Goal: Use online tool/utility: Utilize a website feature to perform a specific function

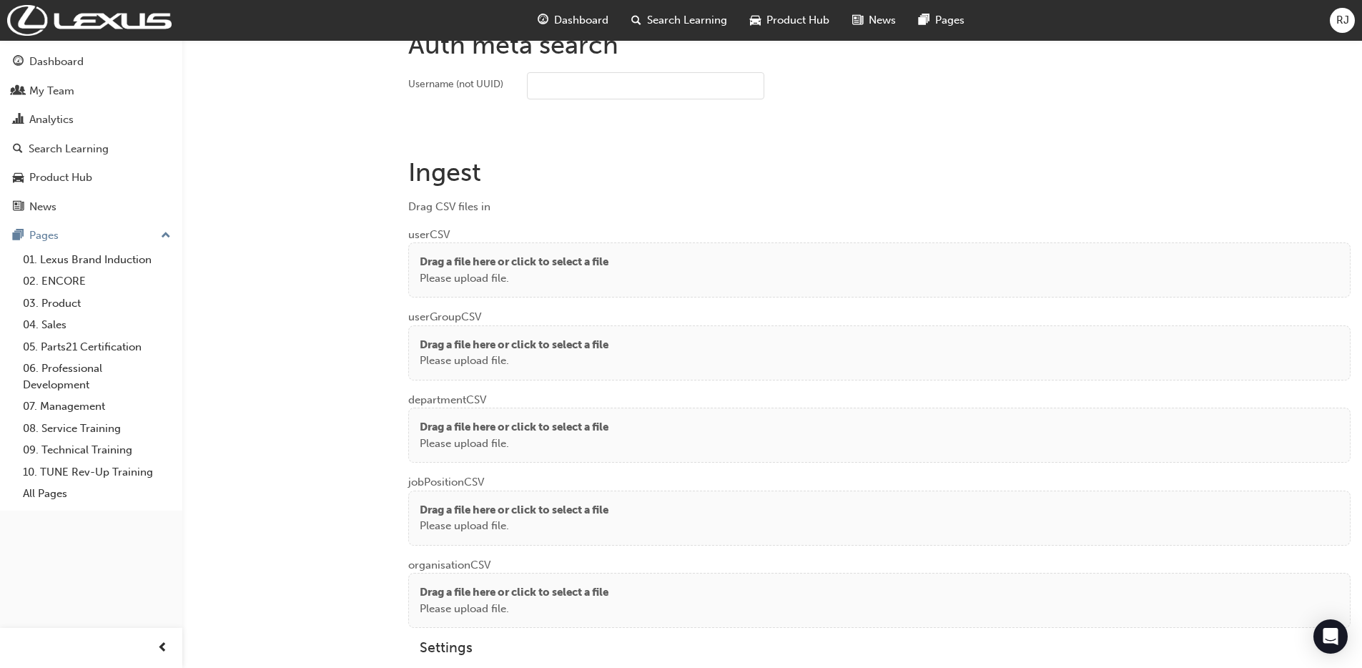
scroll to position [1009, 0]
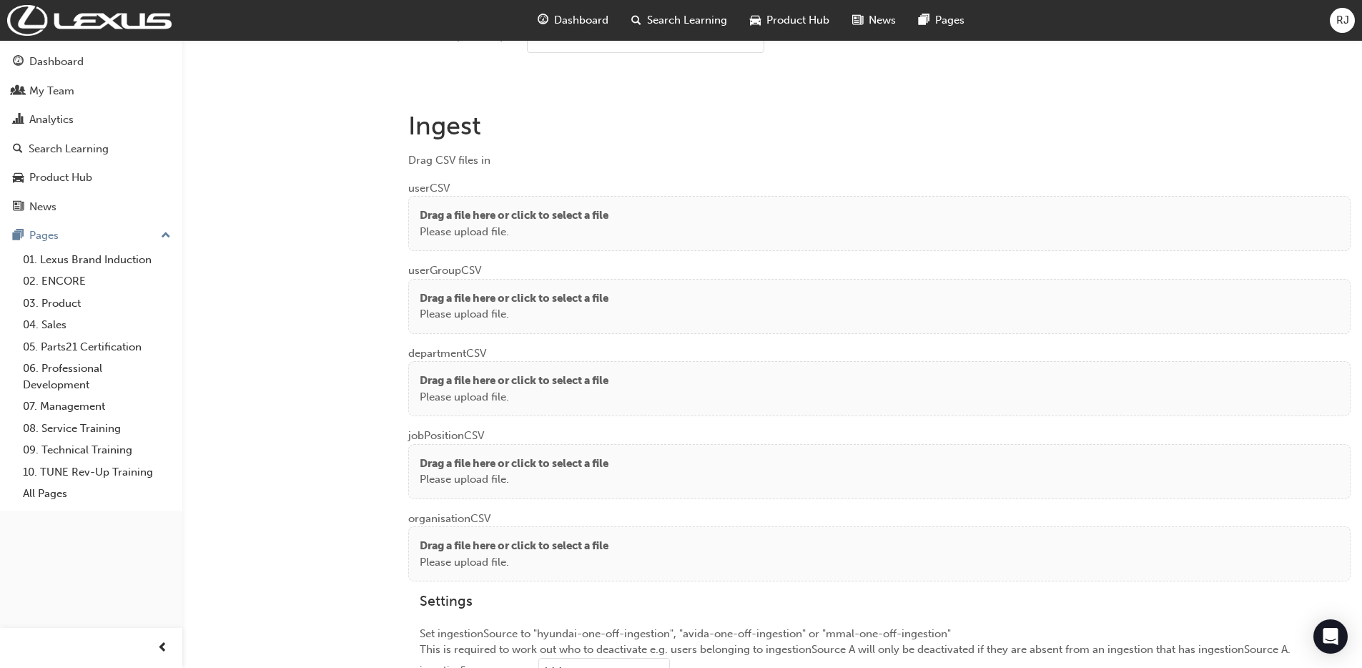
click at [573, 242] on div "Drag a file here or click to select a file Please upload file." at bounding box center [879, 223] width 942 height 55
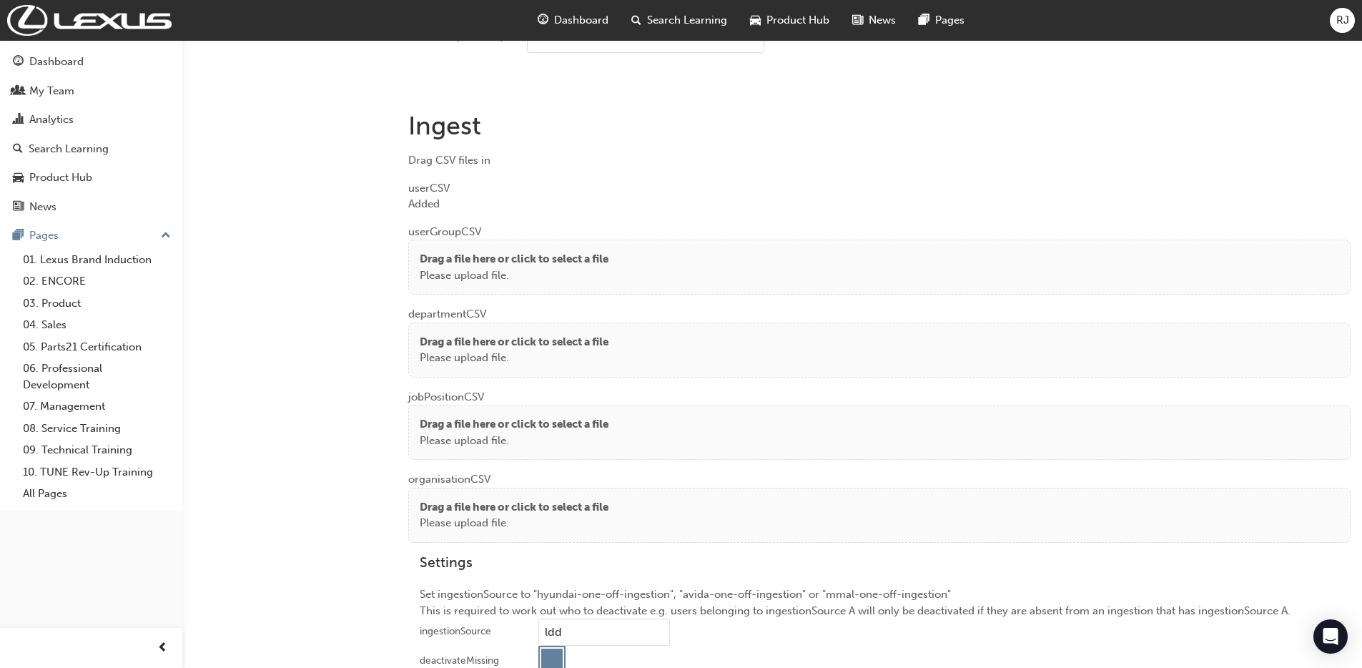
click at [442, 253] on p "Drag a file here or click to select a file" at bounding box center [514, 259] width 189 height 16
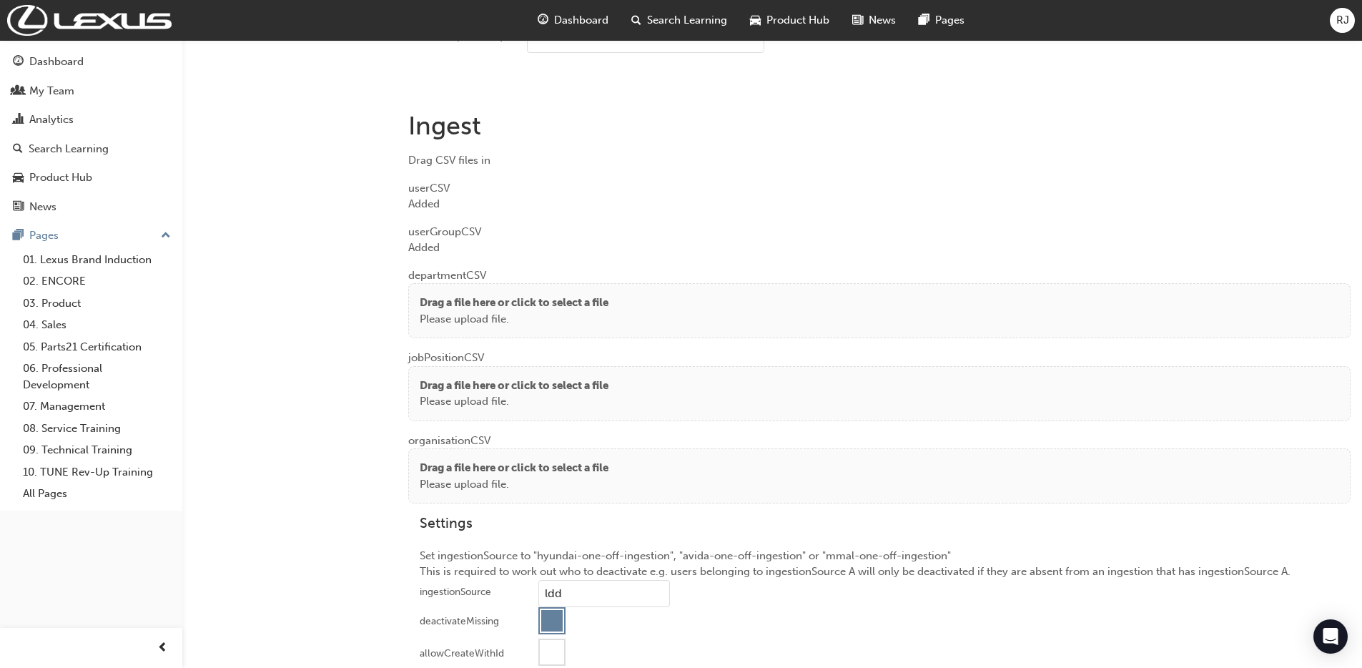
click at [443, 298] on p "Drag a file here or click to select a file" at bounding box center [514, 303] width 189 height 16
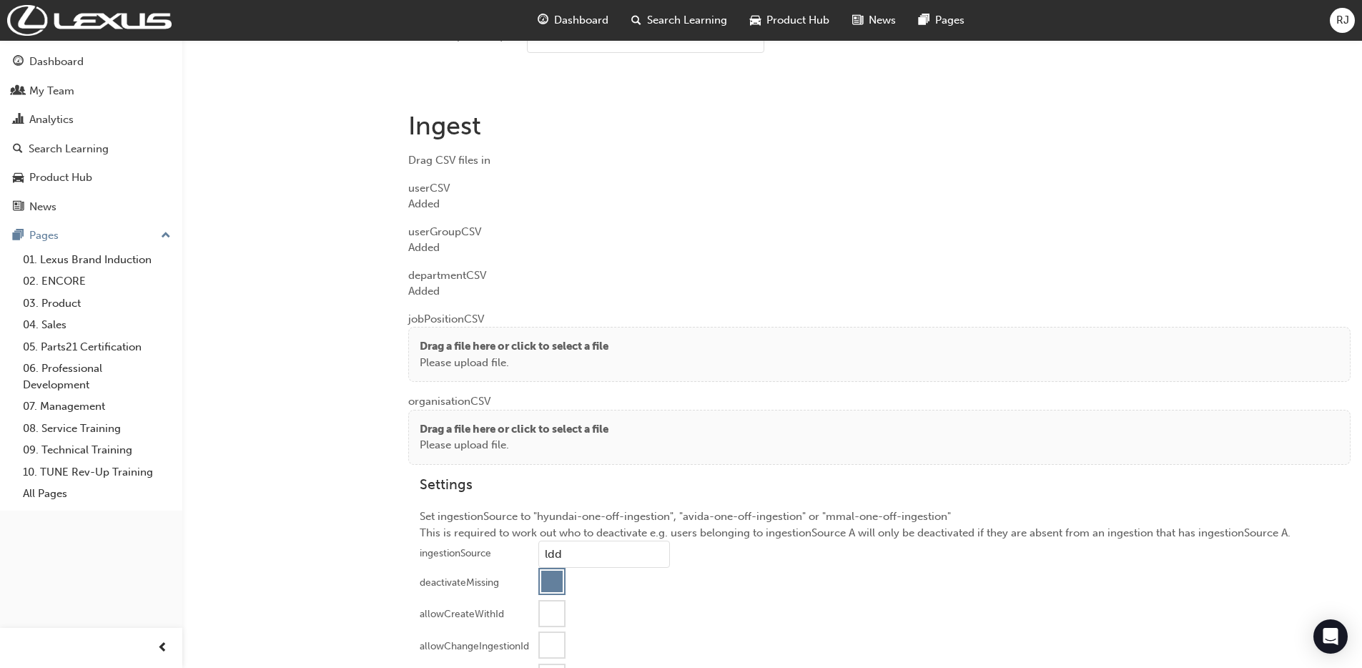
click at [430, 340] on p "Drag a file here or click to select a file" at bounding box center [514, 346] width 189 height 16
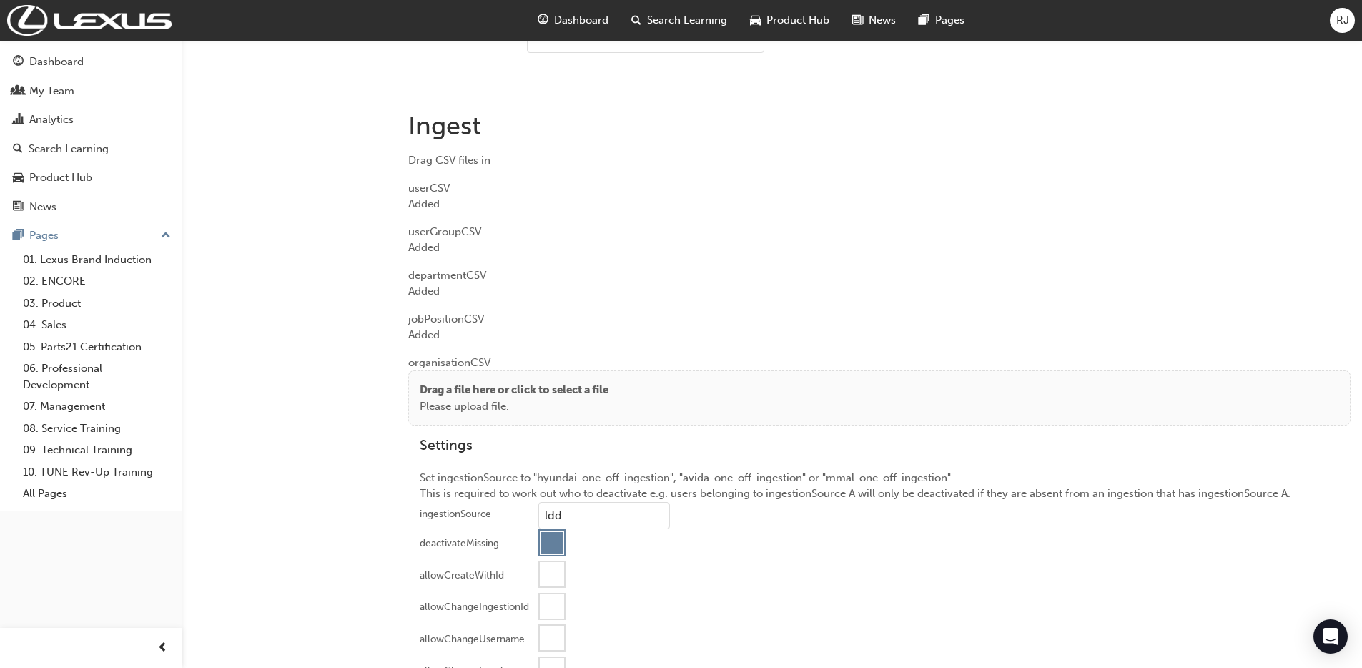
drag, startPoint x: 461, startPoint y: 384, endPoint x: 461, endPoint y: 374, distance: 10.0
click at [461, 384] on p "Drag a file here or click to select a file" at bounding box center [514, 390] width 189 height 16
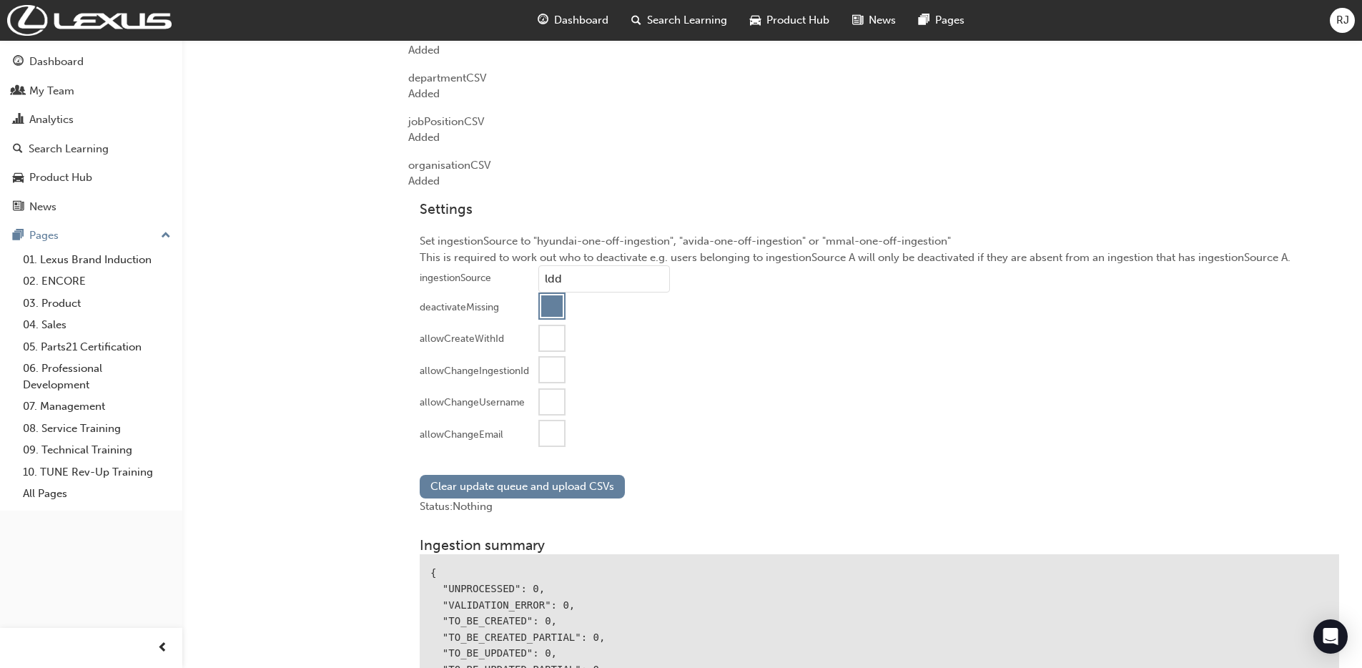
scroll to position [1301, 0]
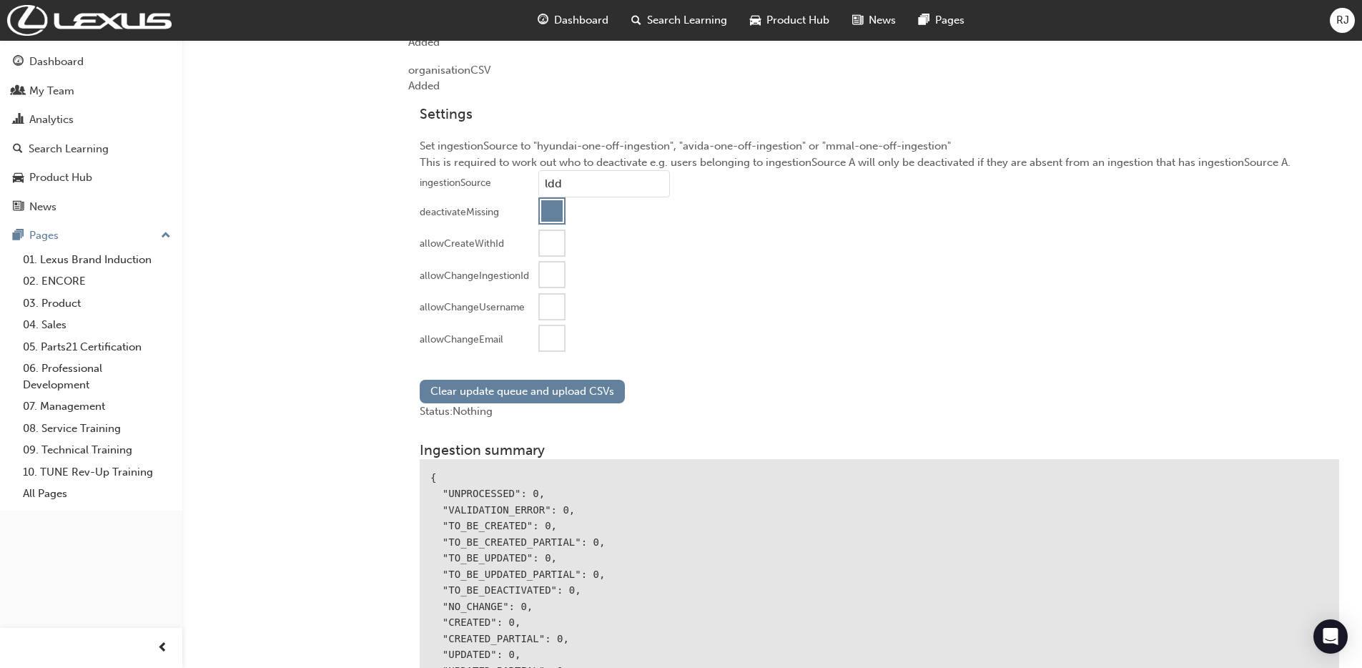
click at [548, 333] on div at bounding box center [552, 338] width 24 height 24
drag, startPoint x: 516, startPoint y: 387, endPoint x: 585, endPoint y: 378, distance: 69.2
click at [516, 387] on button "Clear update queue and upload CSVs" at bounding box center [522, 392] width 205 height 24
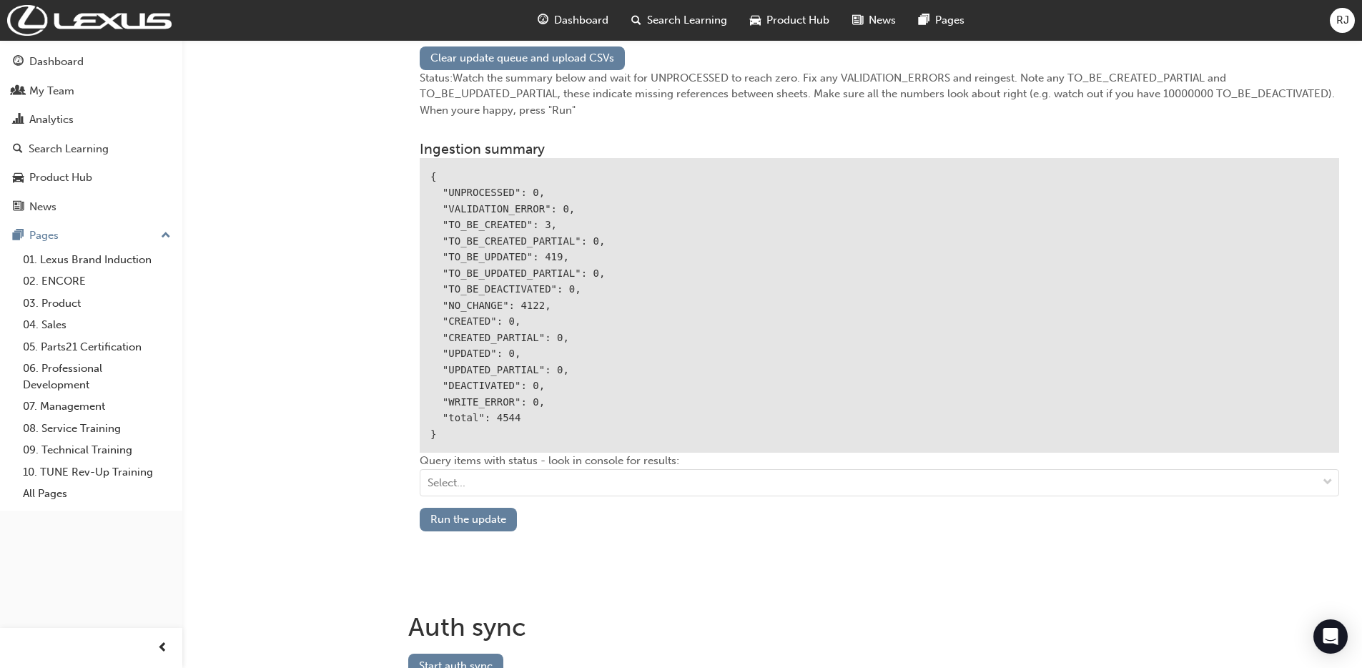
scroll to position [1644, 0]
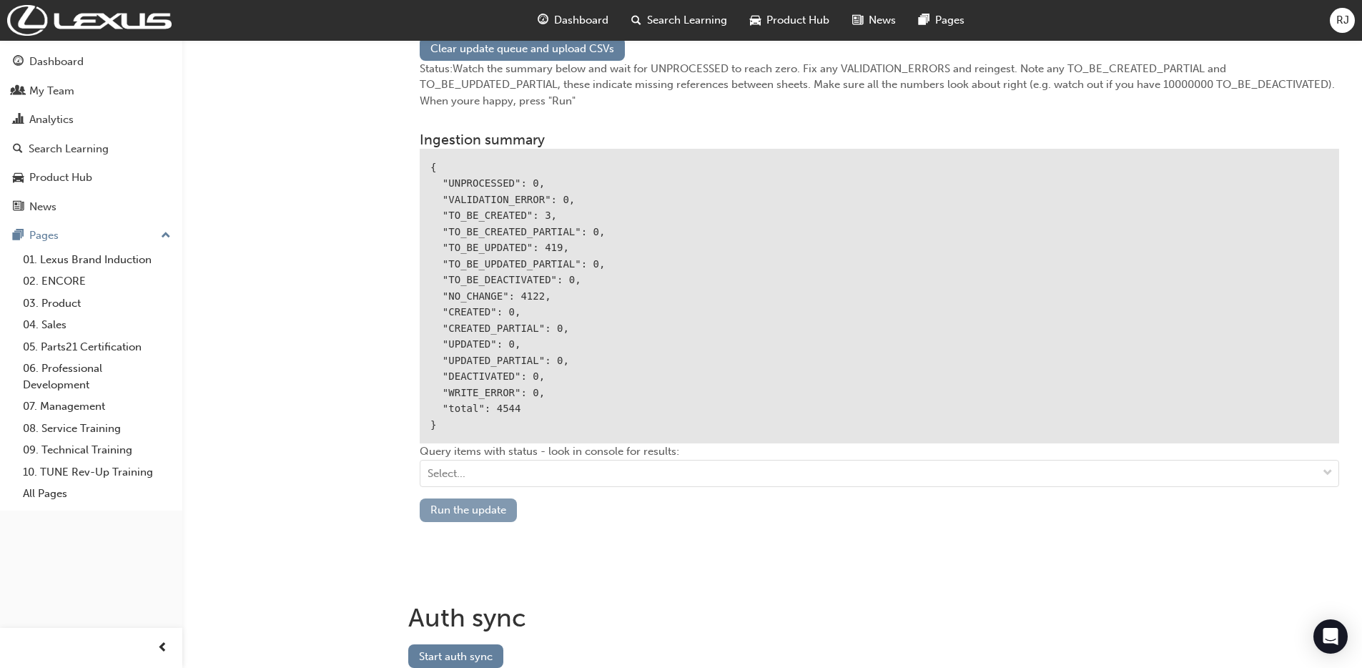
click at [483, 511] on button "Run the update" at bounding box center [468, 510] width 97 height 24
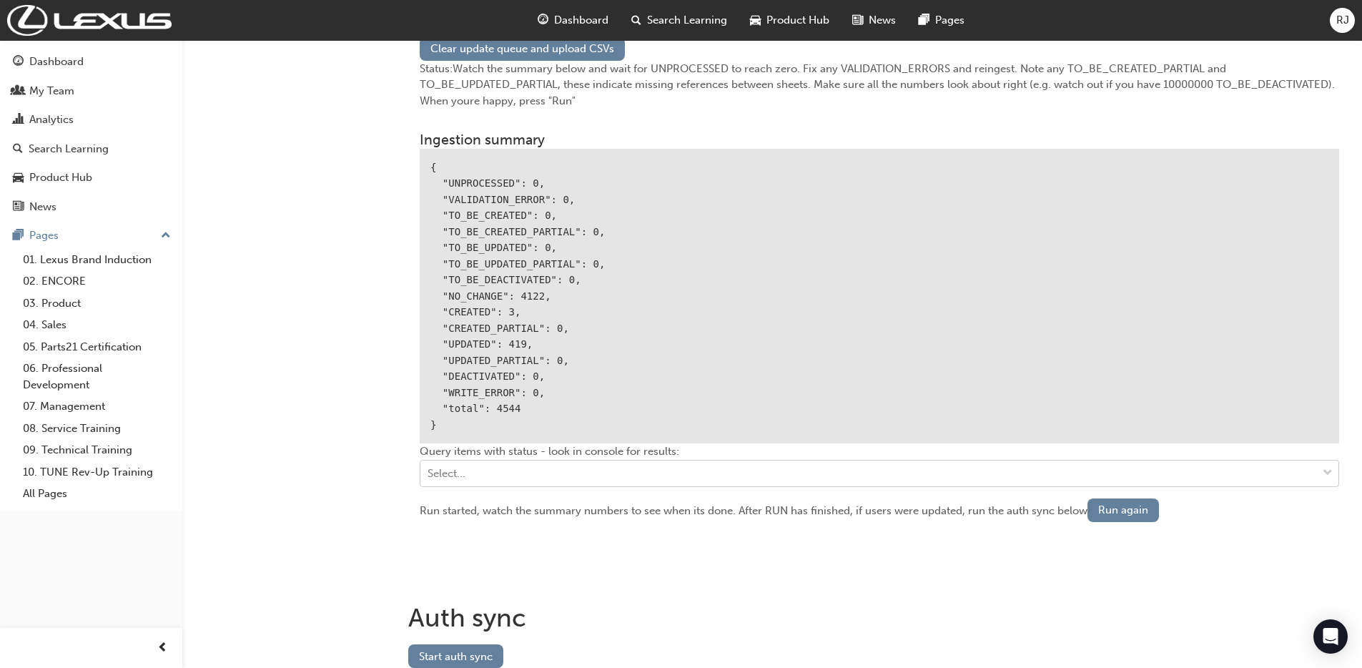
scroll to position [1701, 0]
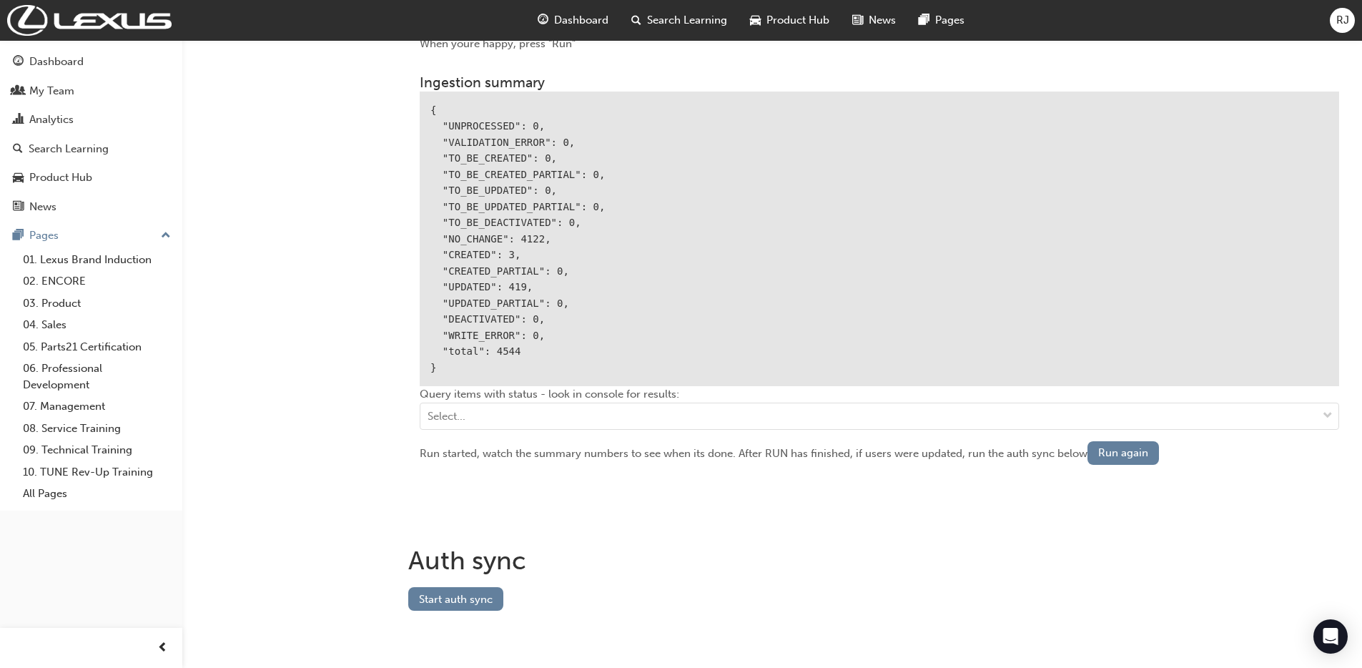
drag, startPoint x: 476, startPoint y: 594, endPoint x: 524, endPoint y: 583, distance: 49.1
click at [476, 594] on button "Start auth sync" at bounding box center [455, 599] width 95 height 24
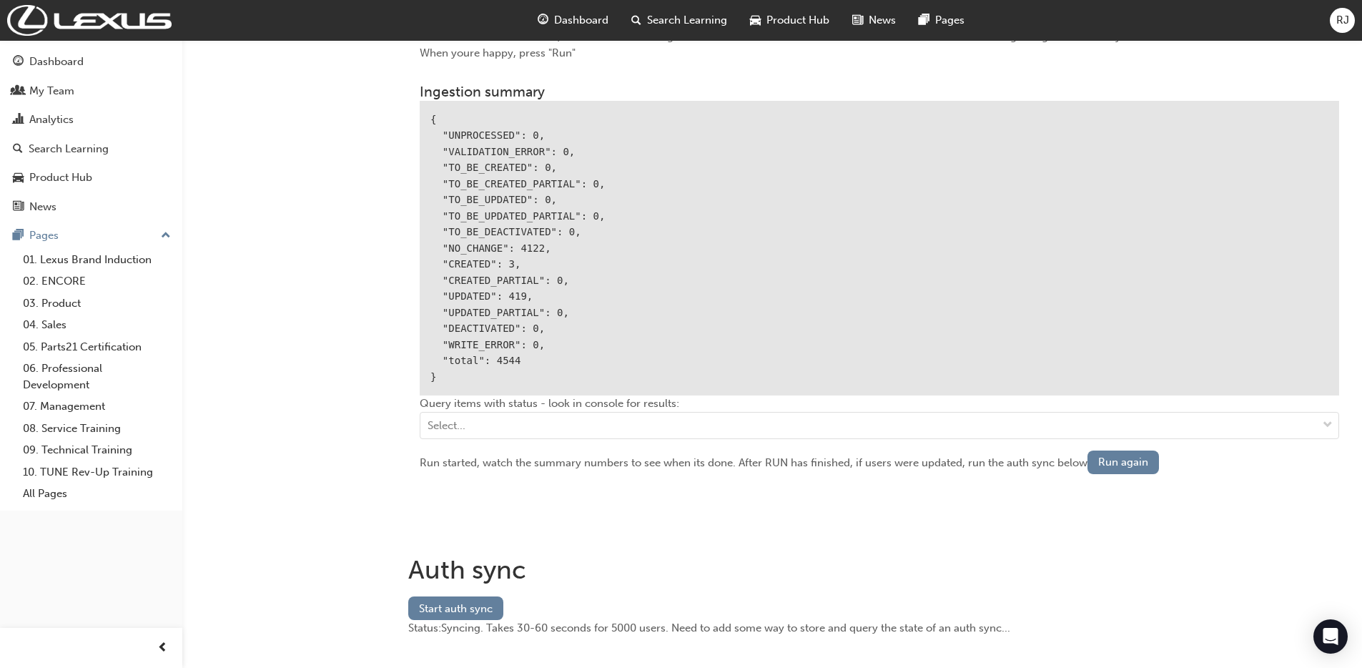
scroll to position [1718, 0]
